Goal: Navigation & Orientation: Go to known website

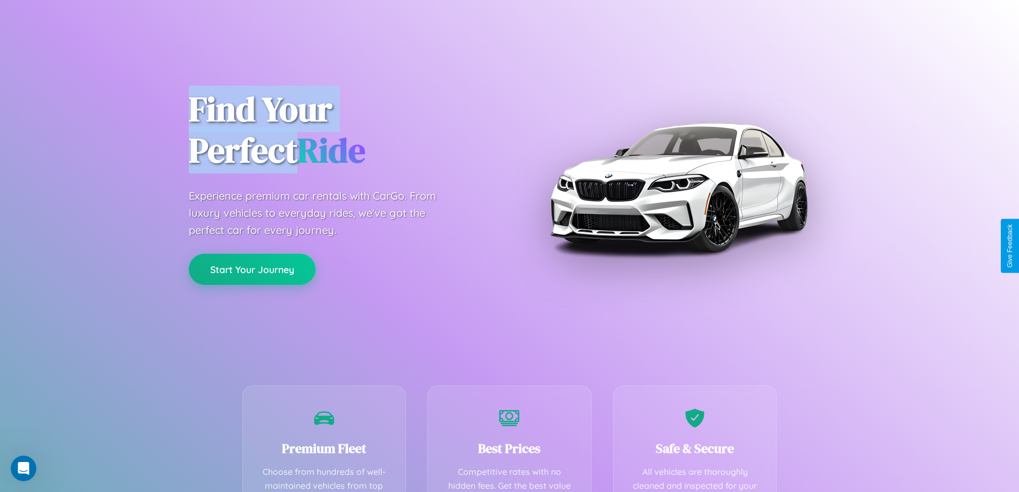
click at [252, 269] on button "Start Your Journey" at bounding box center [252, 269] width 127 height 31
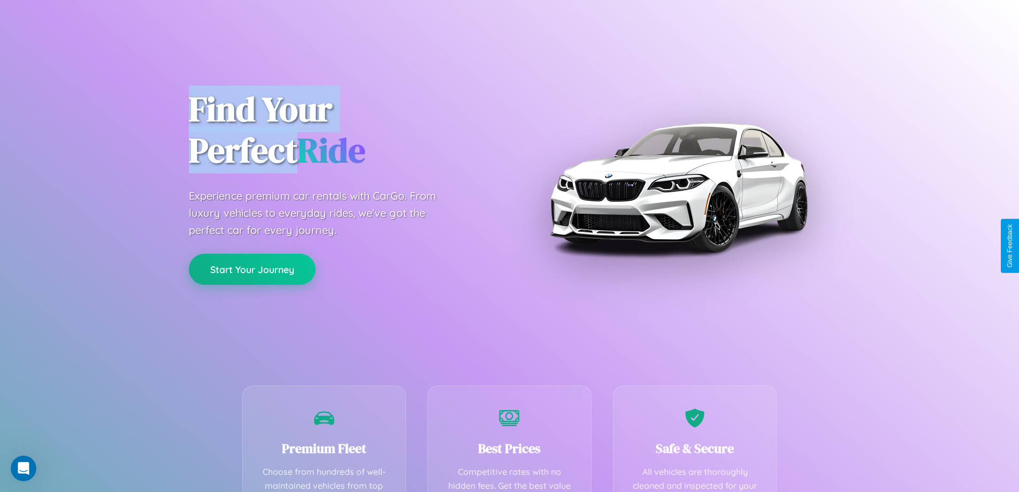
click at [252, 269] on button "Start Your Journey" at bounding box center [252, 269] width 127 height 31
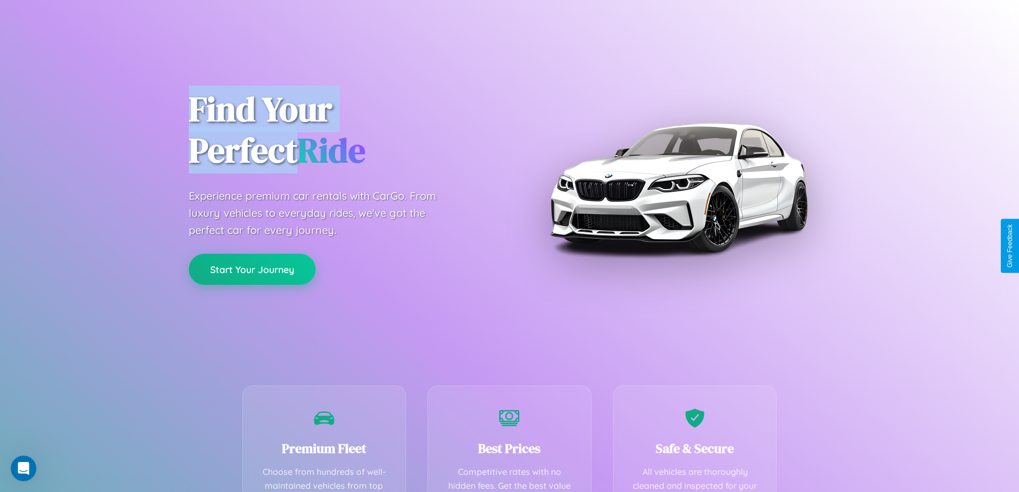
click at [252, 269] on button "Start Your Journey" at bounding box center [252, 269] width 127 height 31
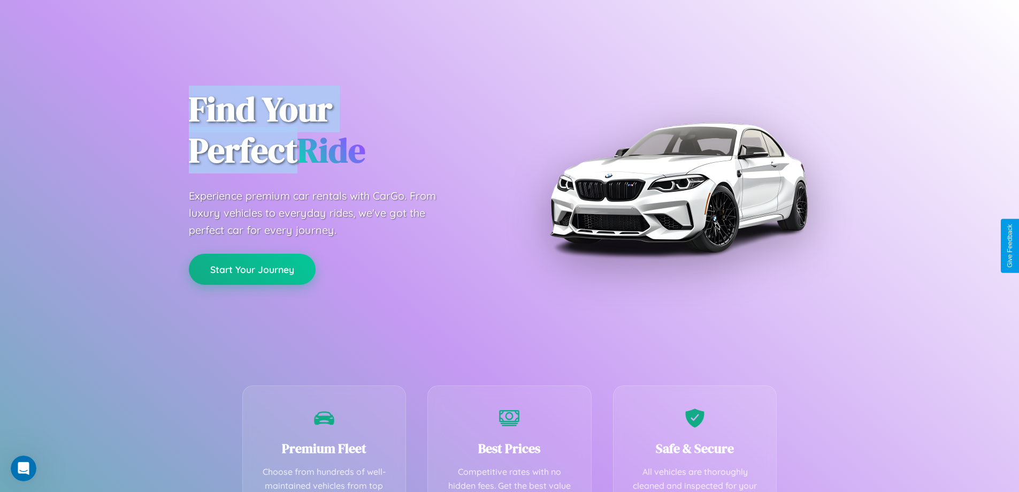
click at [252, 269] on button "Start Your Journey" at bounding box center [252, 269] width 127 height 31
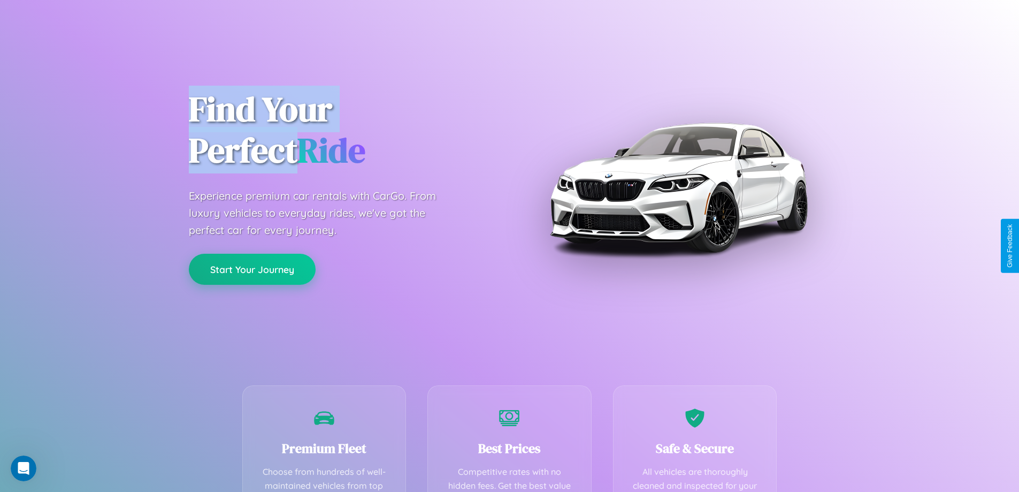
click at [252, 269] on button "Start Your Journey" at bounding box center [252, 269] width 127 height 31
